Goal: Information Seeking & Learning: Learn about a topic

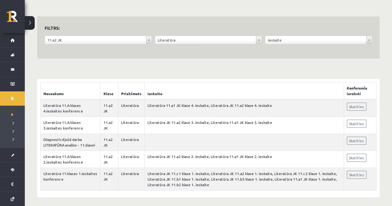
scroll to position [50, 0]
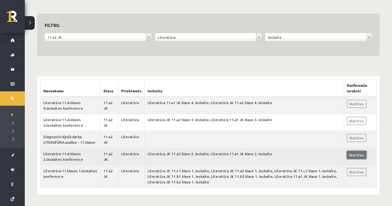
click at [353, 157] on link "Skatīties" at bounding box center [357, 155] width 20 height 8
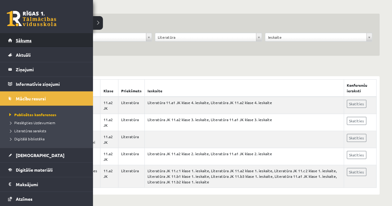
click at [15, 40] on link "Sākums" at bounding box center [46, 40] width 77 height 14
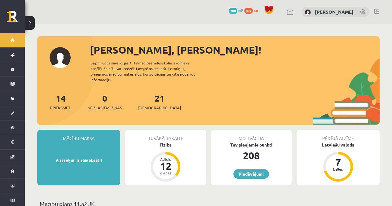
click at [375, 11] on link at bounding box center [376, 11] width 5 height 5
